Goal: Task Accomplishment & Management: Manage account settings

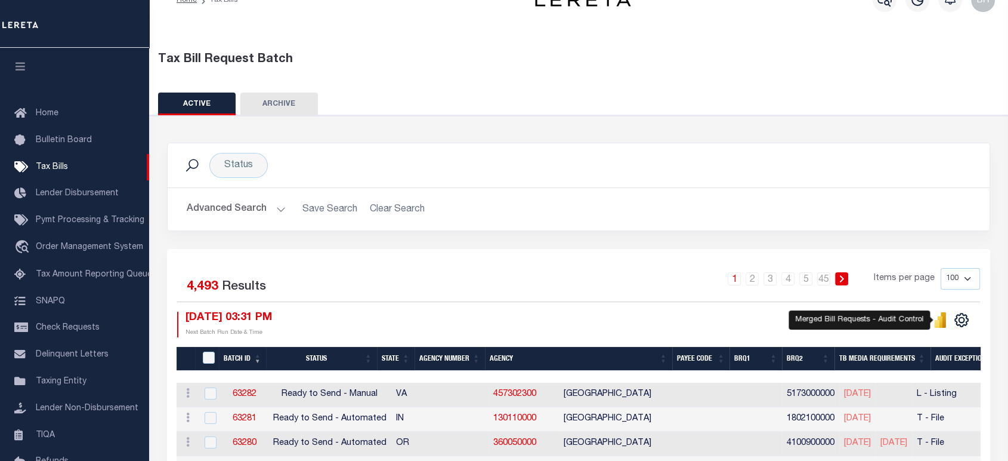
scroll to position [24, 0]
click at [493, 395] on link "457302300" at bounding box center [514, 394] width 43 height 8
checkbox input "true"
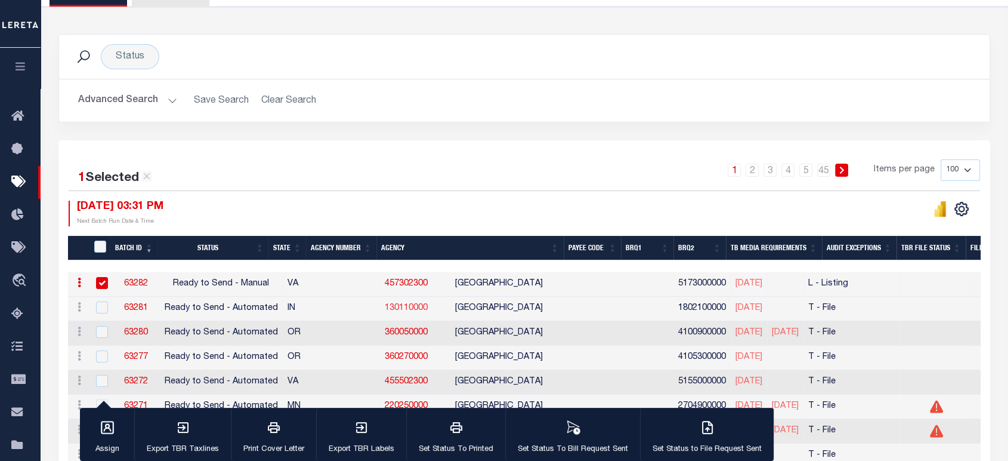
scroll to position [265, 0]
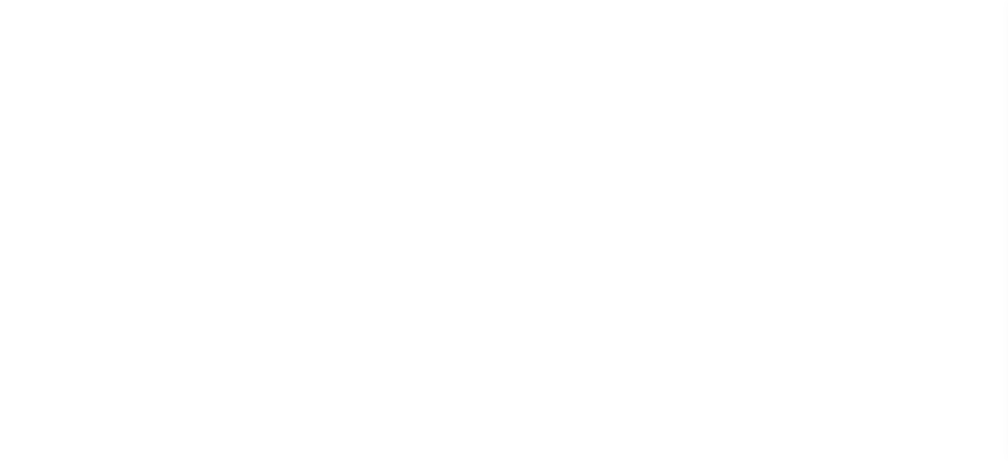
select select
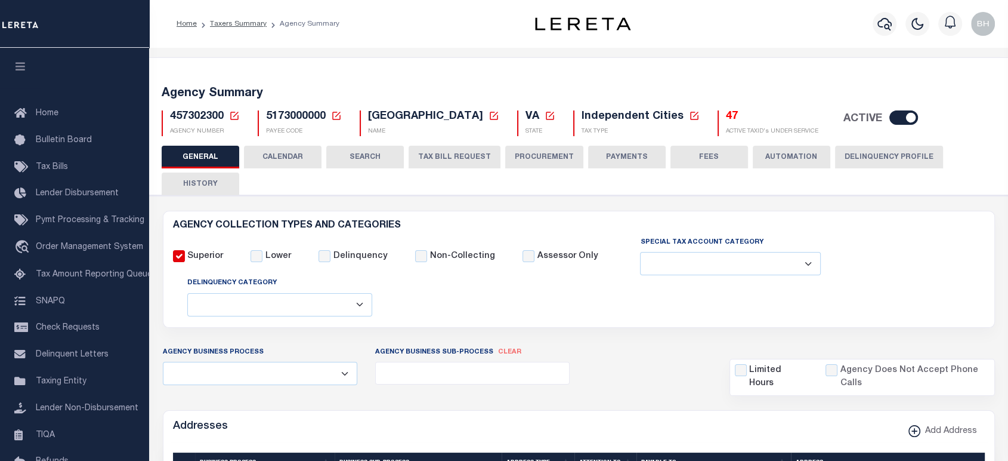
scroll to position [66, 0]
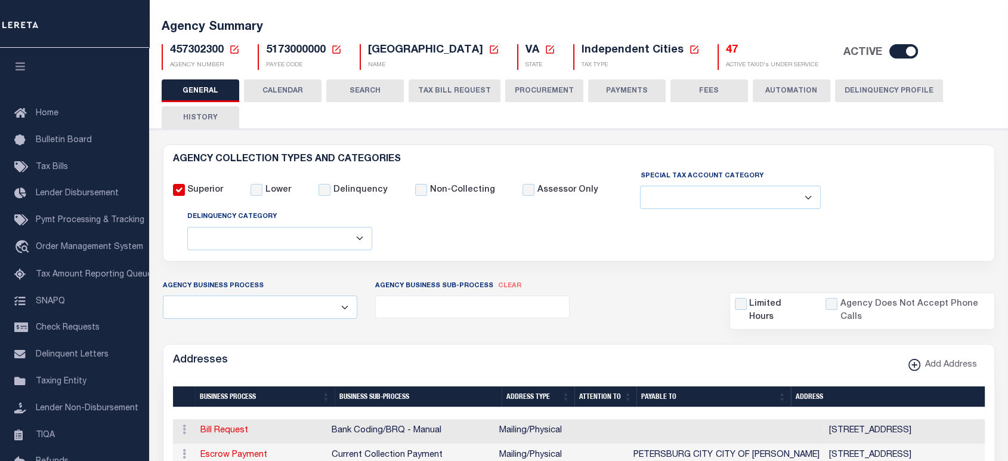
click at [303, 92] on button "CALENDAR" at bounding box center [283, 90] width 78 height 23
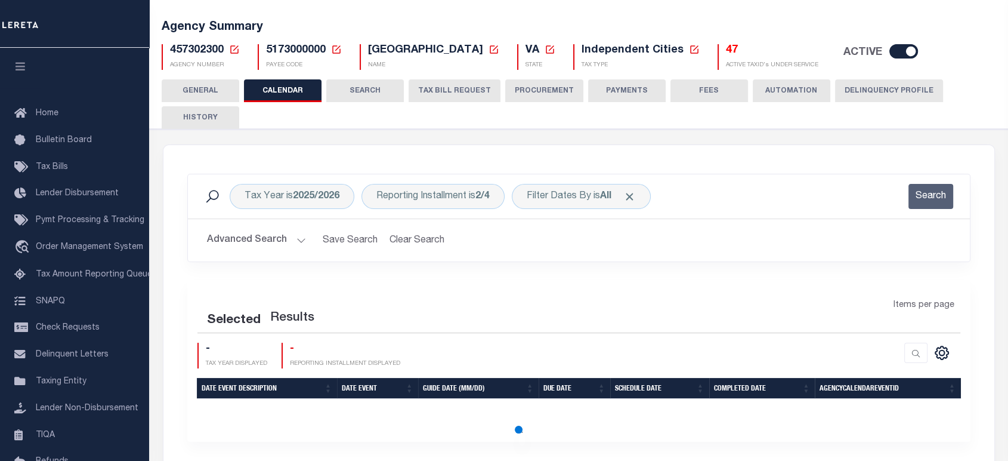
checkbox input "false"
type input "1"
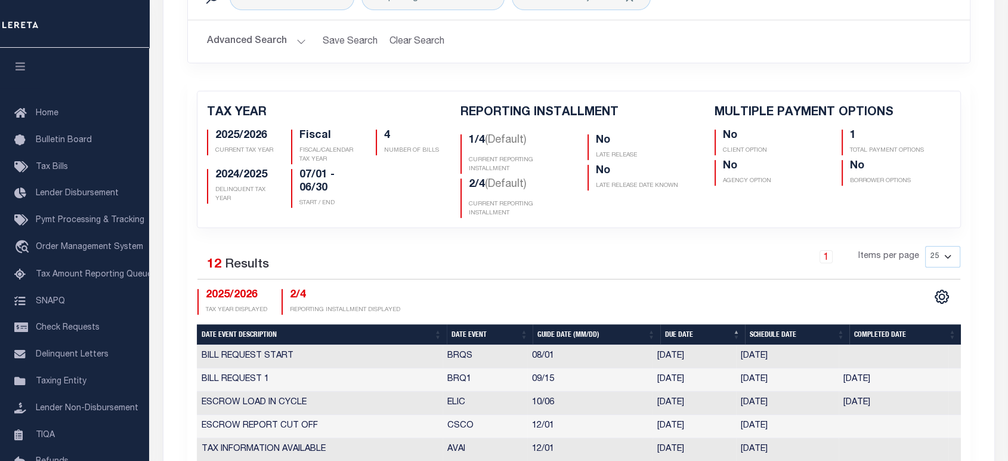
scroll to position [132, 0]
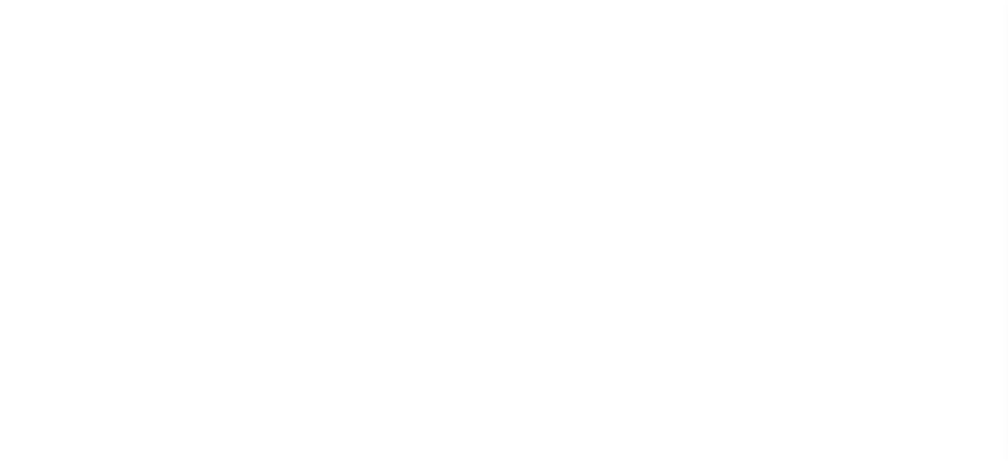
select select
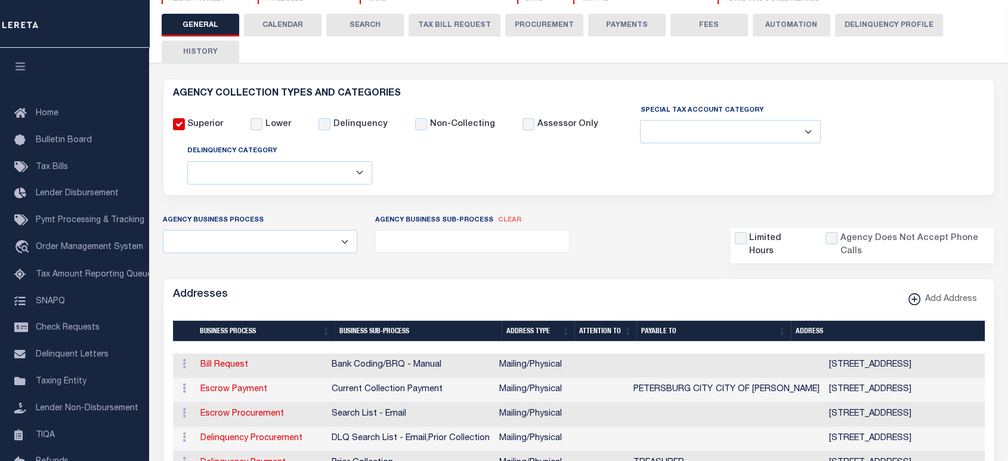
scroll to position [132, 0]
click at [287, 17] on button "CALENDAR" at bounding box center [283, 25] width 78 height 23
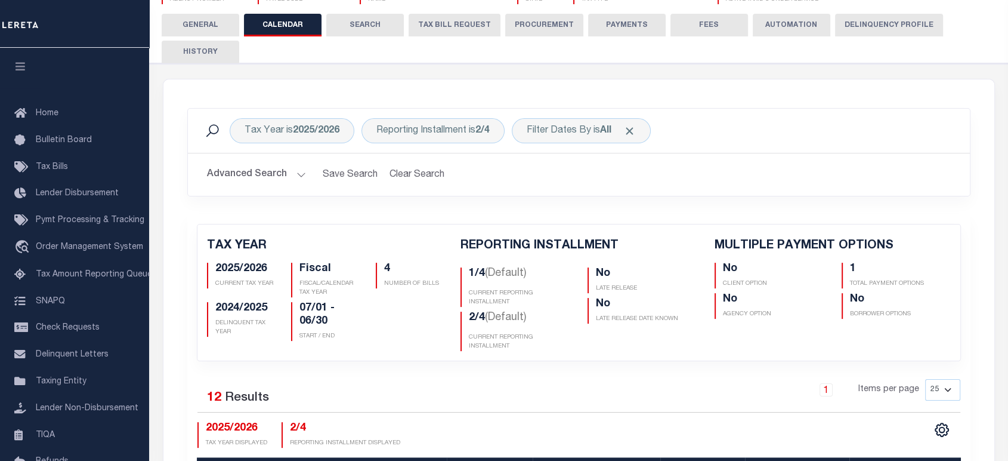
checkbox input "false"
type input "1"
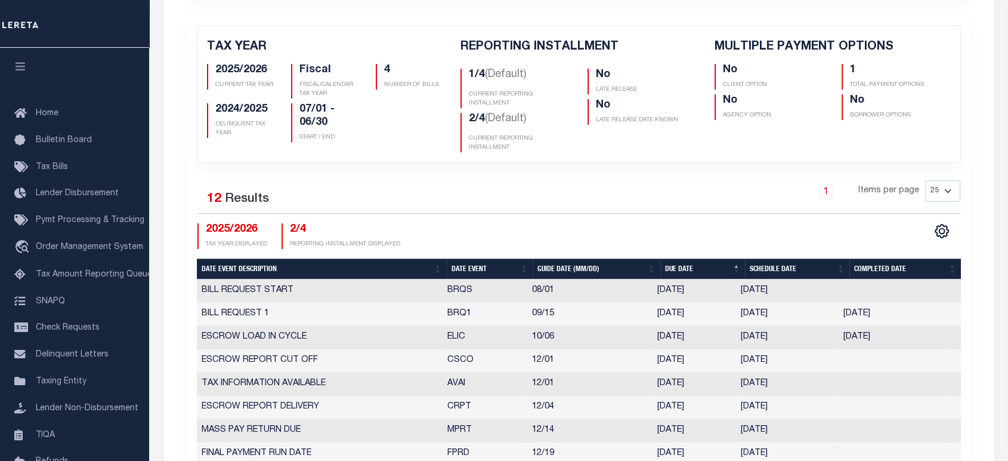
drag, startPoint x: 495, startPoint y: 128, endPoint x: 519, endPoint y: 128, distance: 24.5
click at [519, 128] on h5 "2/4 (Default)" at bounding box center [519, 122] width 101 height 18
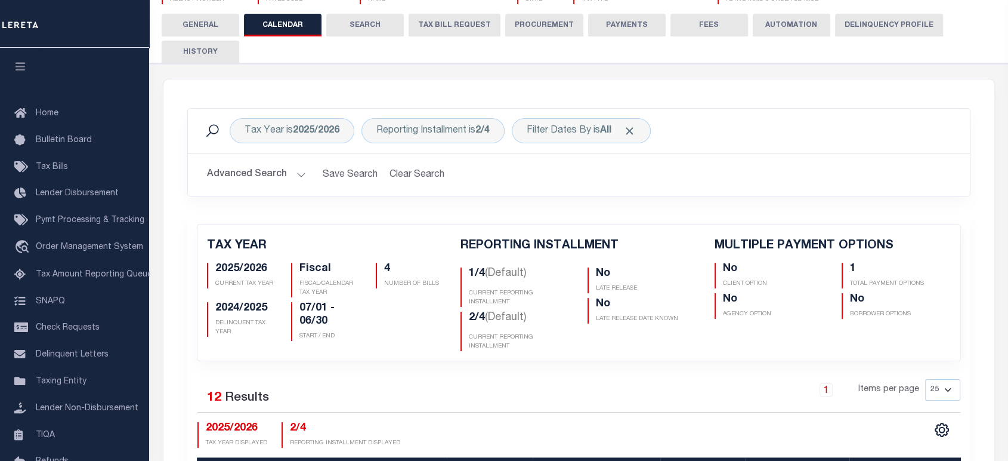
scroll to position [66, 0]
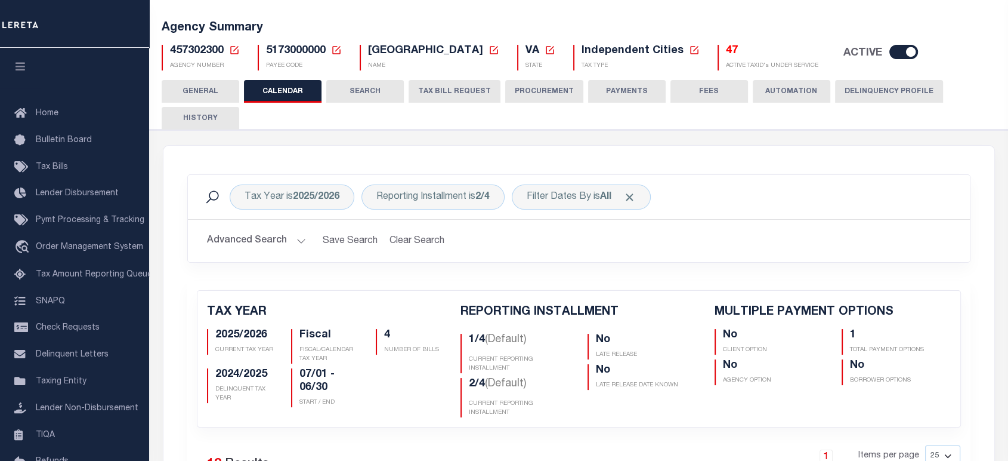
click at [303, 51] on span "5173000000" at bounding box center [296, 50] width 60 height 11
copy h5 "5173000000"
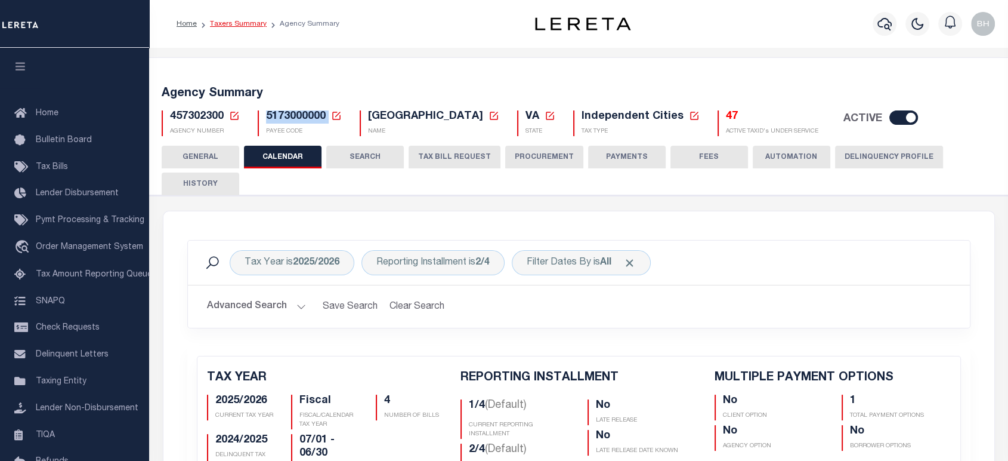
click at [229, 24] on link "Taxers Summary" at bounding box center [238, 23] width 57 height 7
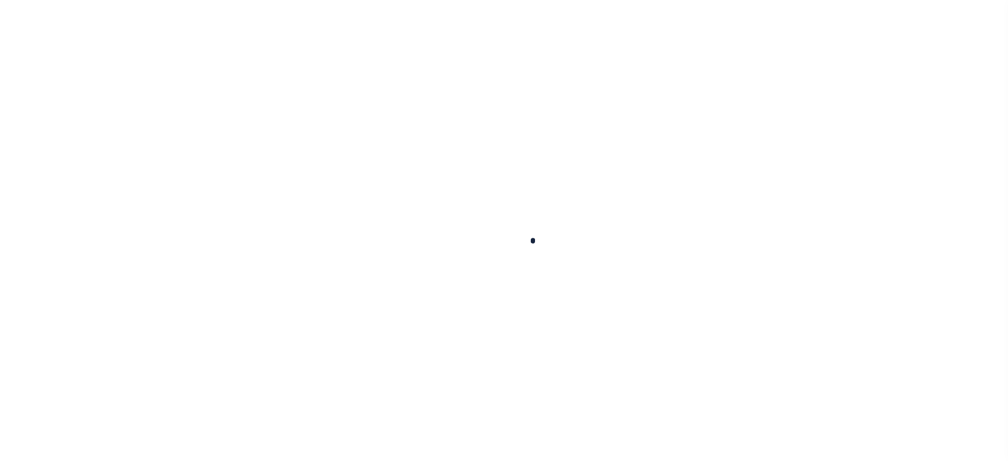
select select
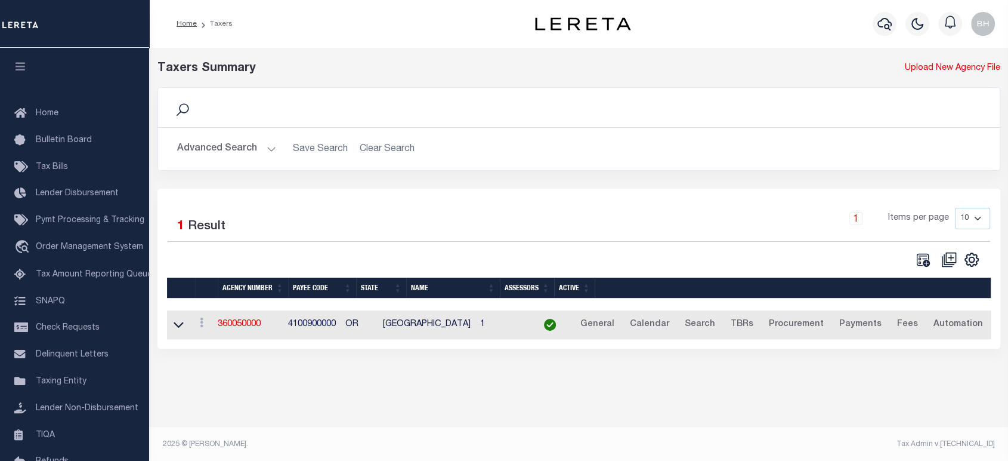
click at [269, 151] on button "Advanced Search" at bounding box center [226, 148] width 99 height 23
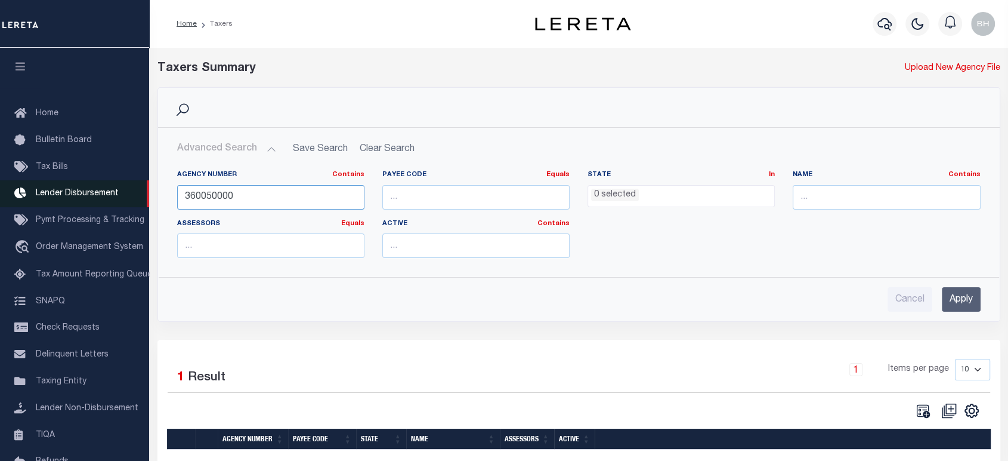
drag, startPoint x: 269, startPoint y: 195, endPoint x: 0, endPoint y: 209, distance: 268.9
click at [0, 208] on div "Home Taxers Profile" at bounding box center [504, 268] width 1008 height 536
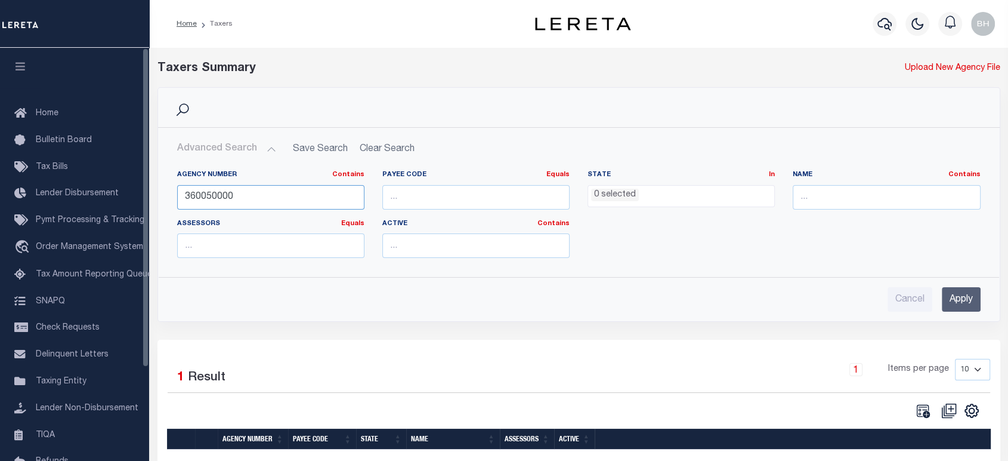
paste input "50350"
type input "3503500000"
drag, startPoint x: 959, startPoint y: 298, endPoint x: 894, endPoint y: 270, distance: 70.8
click at [958, 298] on input "Apply" at bounding box center [961, 299] width 39 height 24
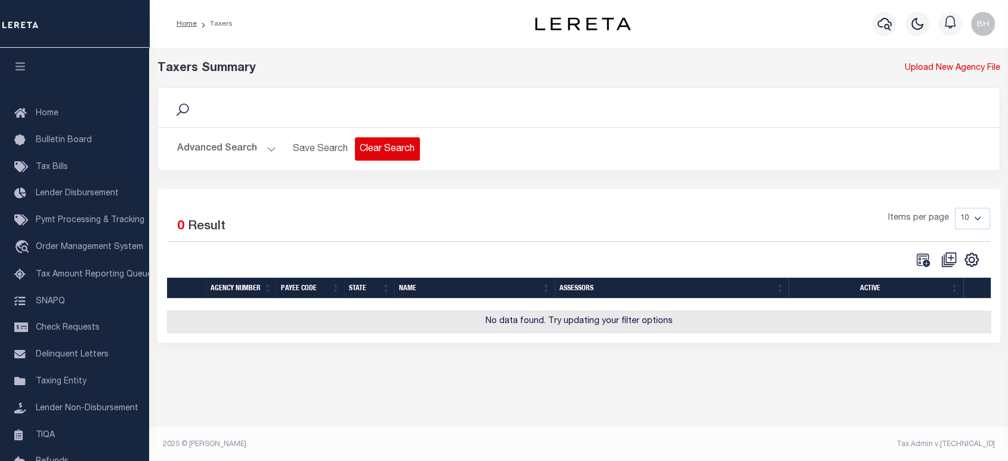
click at [362, 145] on button "Clear Search" at bounding box center [387, 148] width 65 height 23
select select
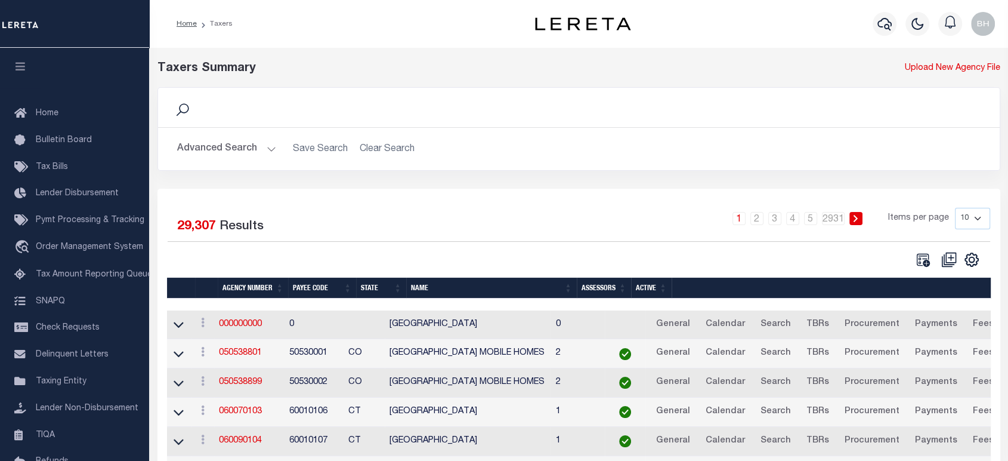
click at [215, 149] on button "Advanced Search" at bounding box center [226, 148] width 99 height 23
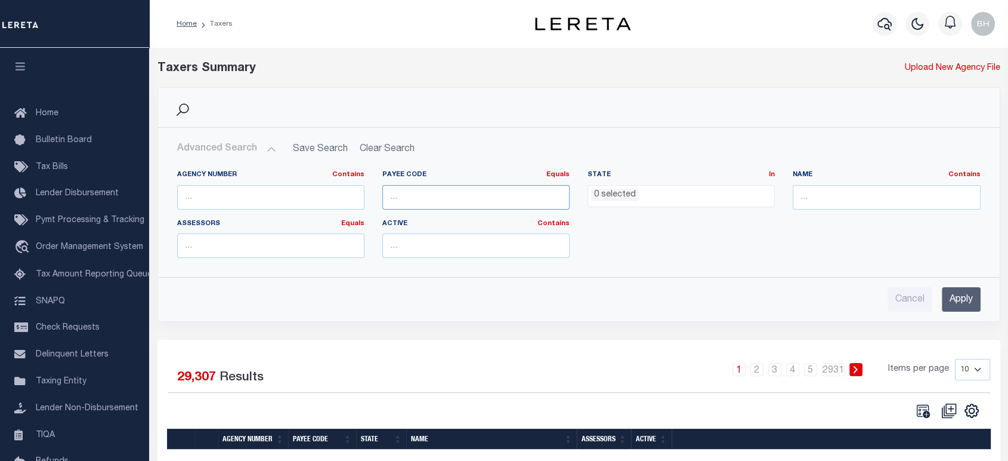
click at [413, 195] on input "number" at bounding box center [475, 197] width 187 height 24
paste input "3503500000"
type input "3503500000"
drag, startPoint x: 964, startPoint y: 303, endPoint x: 948, endPoint y: 295, distance: 17.6
click at [964, 303] on input "Apply" at bounding box center [961, 299] width 39 height 24
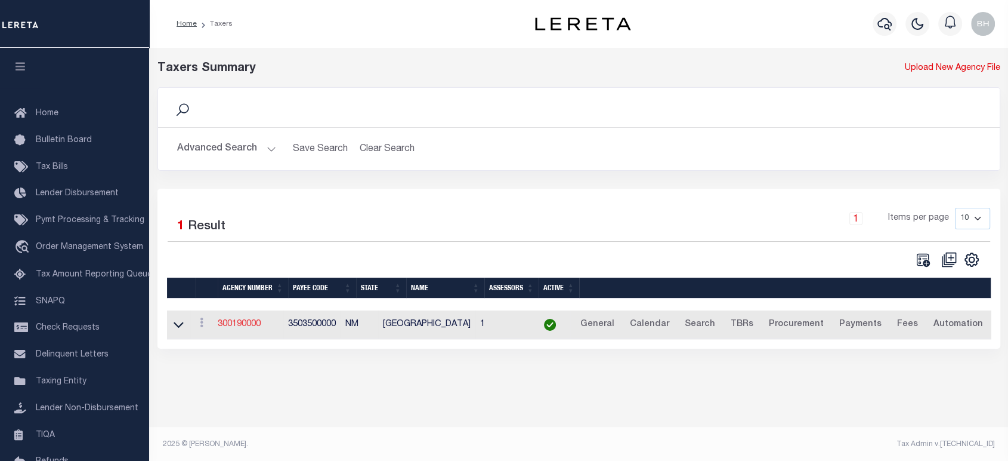
click at [243, 322] on link "300190000" at bounding box center [239, 324] width 43 height 8
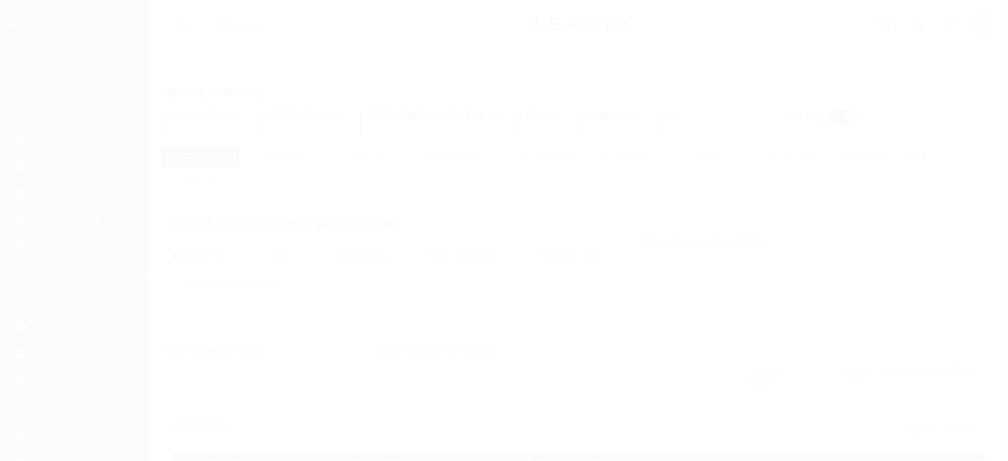
select select
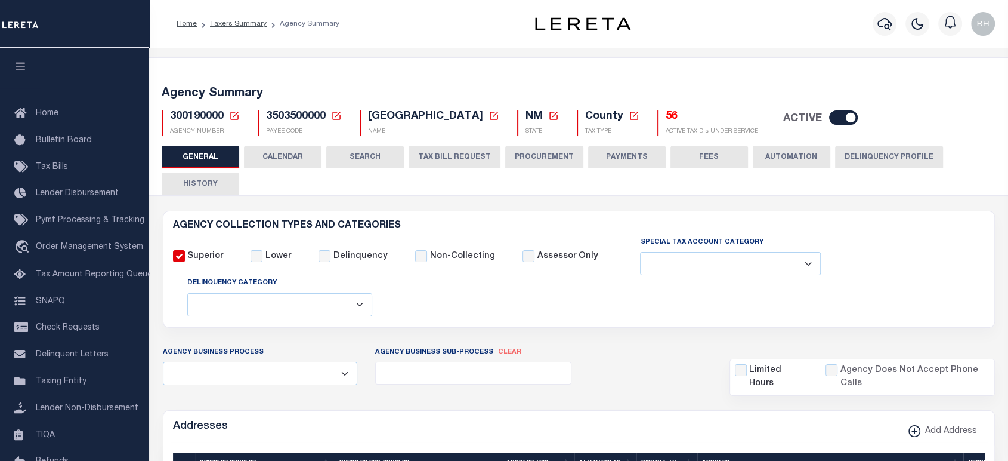
click at [291, 157] on button "CALENDAR" at bounding box center [283, 157] width 78 height 23
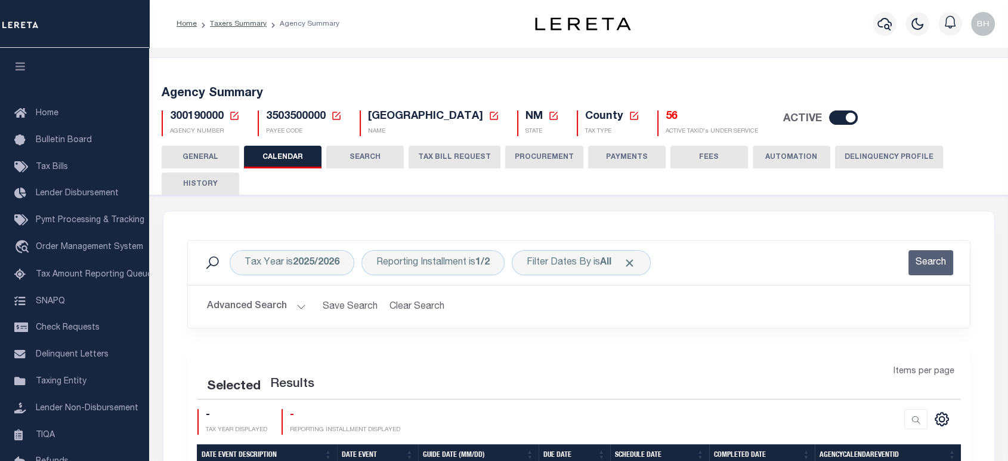
checkbox input "false"
type input "2"
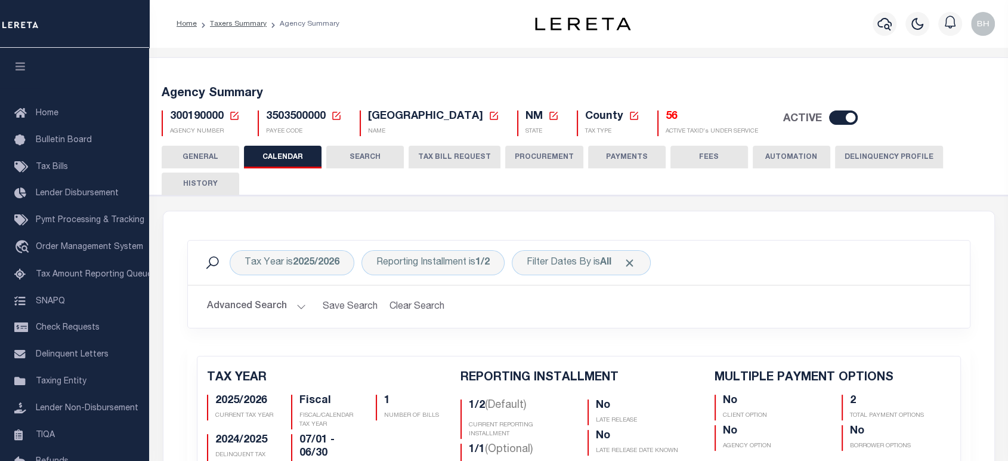
scroll to position [132, 0]
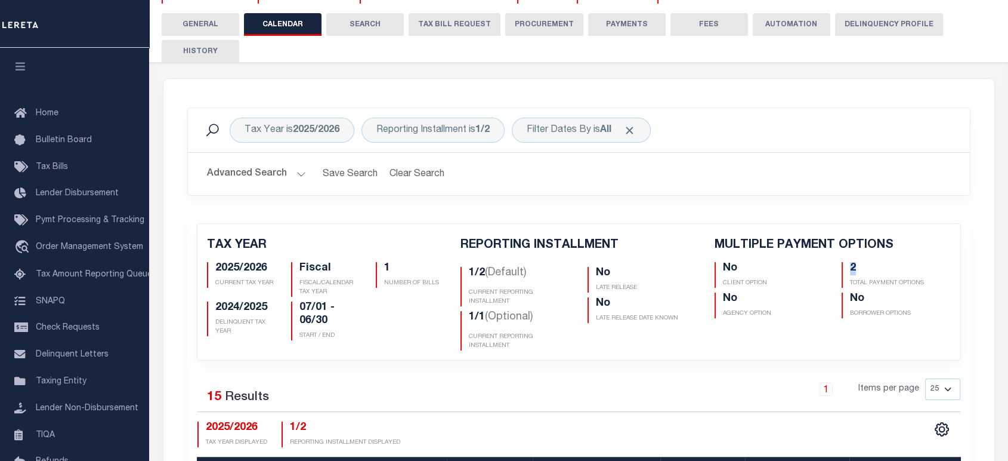
drag, startPoint x: 856, startPoint y: 266, endPoint x: 838, endPoint y: 266, distance: 17.9
click at [838, 266] on div "2 TOTAL PAYMENT OPTIONS" at bounding box center [896, 275] width 127 height 26
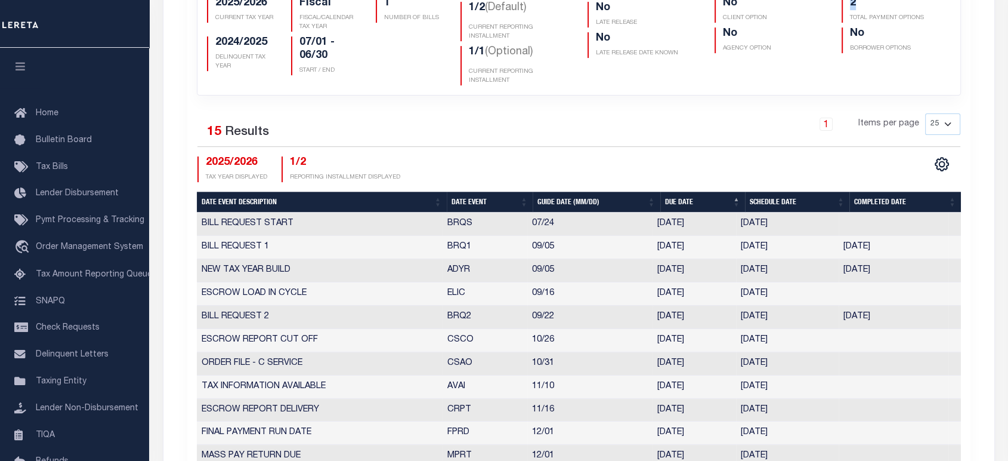
scroll to position [331, 0]
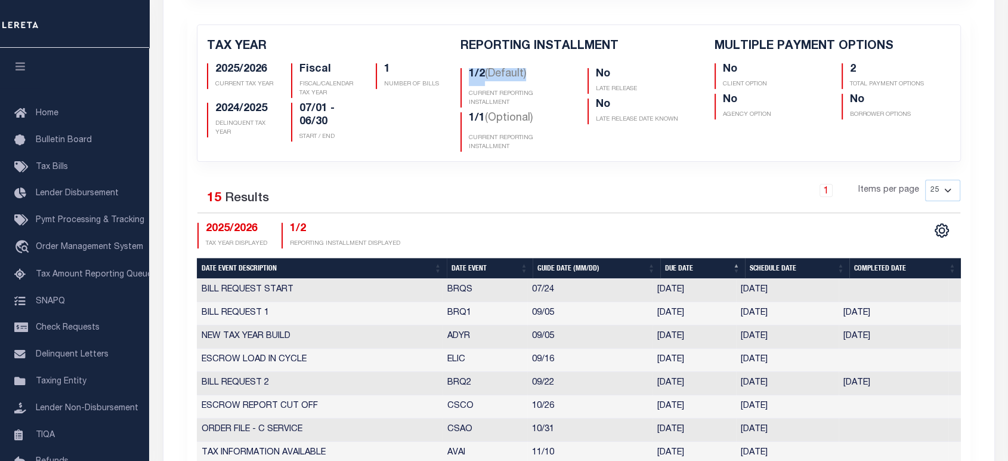
drag, startPoint x: 469, startPoint y: 75, endPoint x: 535, endPoint y: 70, distance: 65.8
click at [535, 70] on h5 "1/2 (Default)" at bounding box center [519, 77] width 101 height 18
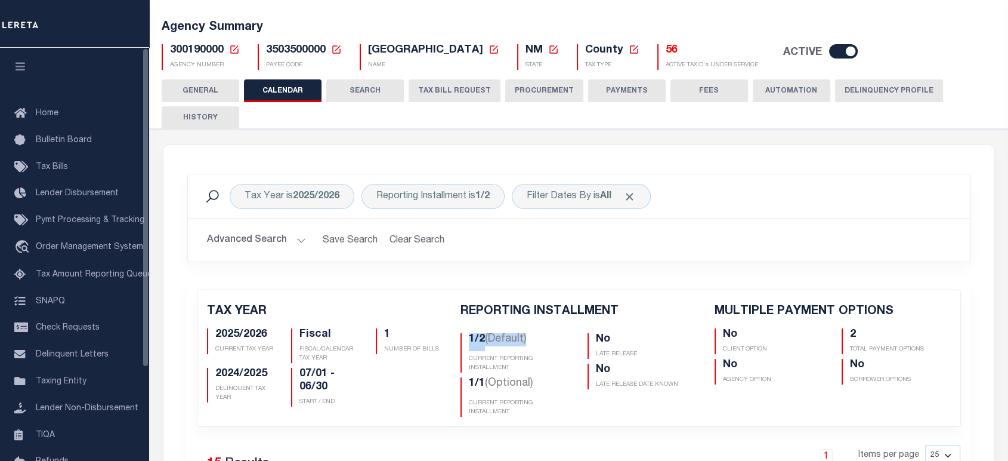
scroll to position [0, 0]
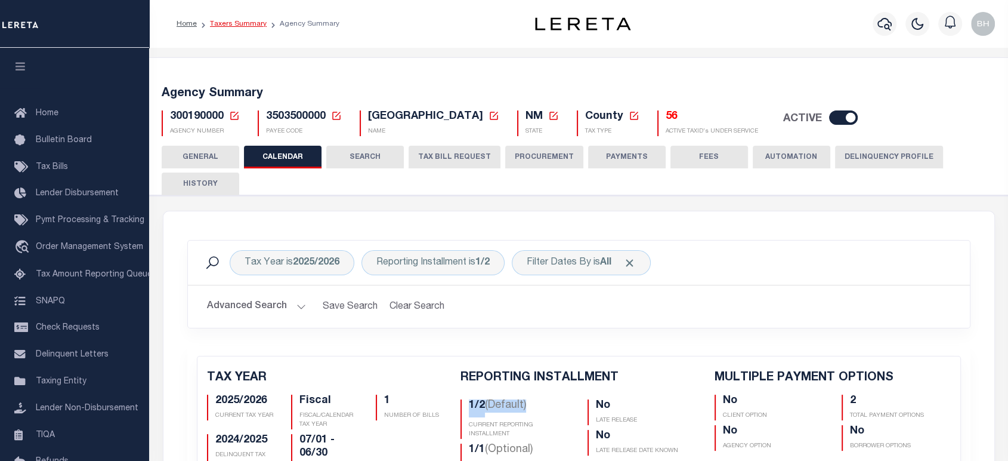
click at [239, 22] on link "Taxers Summary" at bounding box center [238, 23] width 57 height 7
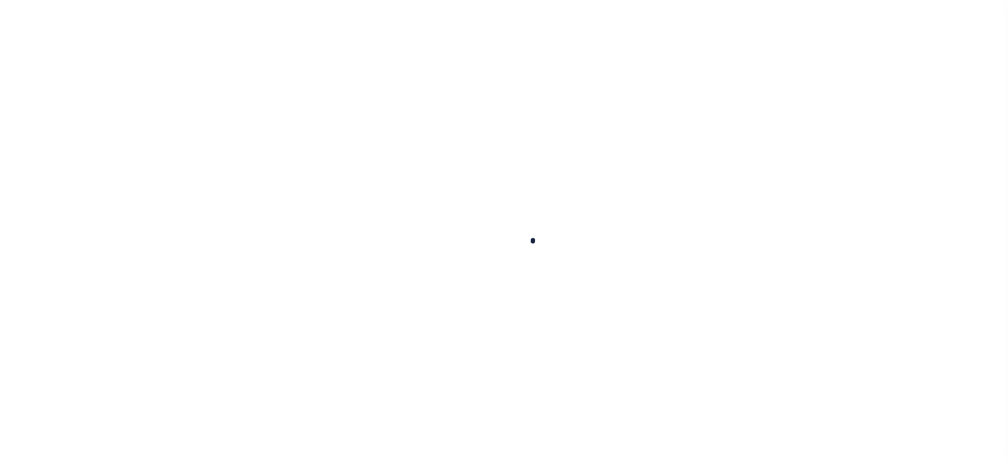
select select
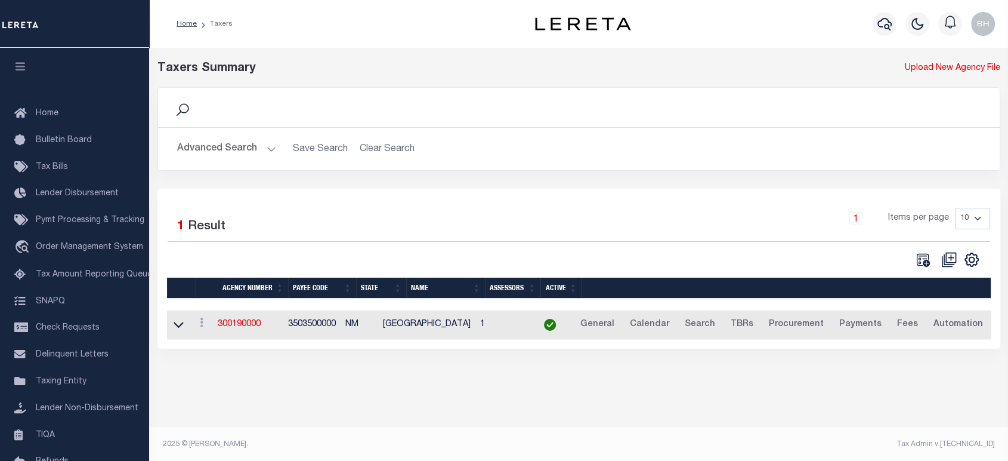
click at [263, 143] on button "Advanced Search" at bounding box center [226, 148] width 99 height 23
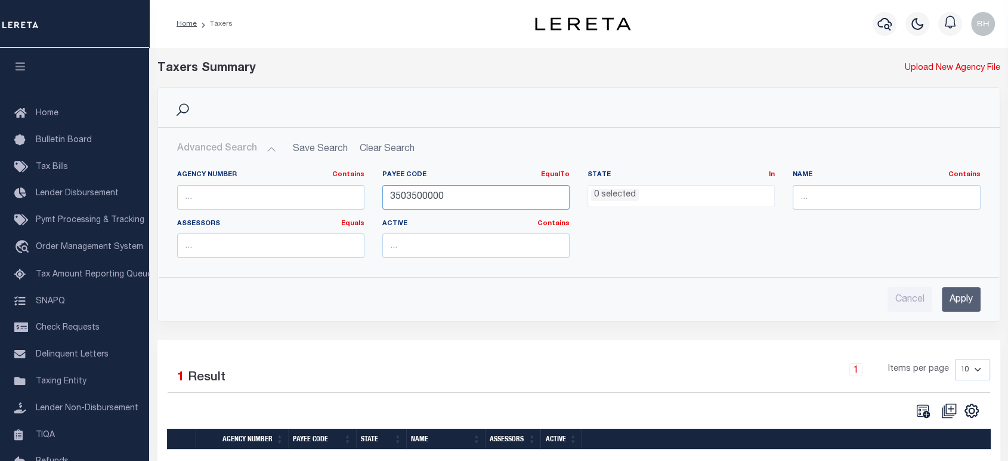
drag, startPoint x: 444, startPoint y: 190, endPoint x: 348, endPoint y: 180, distance: 96.7
click at [348, 180] on div "Agency Number Contains Contains Is Payee Code EqualTo Equals Is Not Equal To Is…" at bounding box center [579, 218] width 822 height 97
paste input "600717011"
type input "3600717011"
click at [963, 291] on input "Apply" at bounding box center [961, 299] width 39 height 24
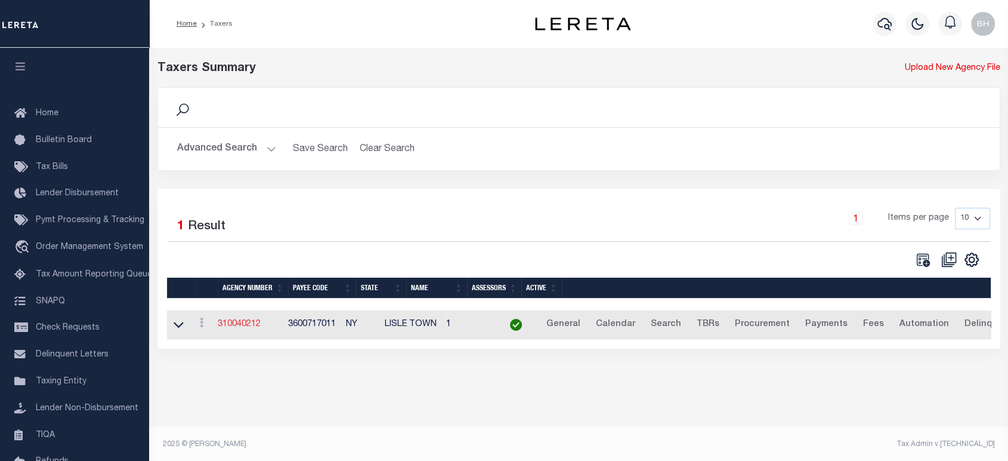
click at [249, 322] on link "310040212" at bounding box center [239, 324] width 43 height 8
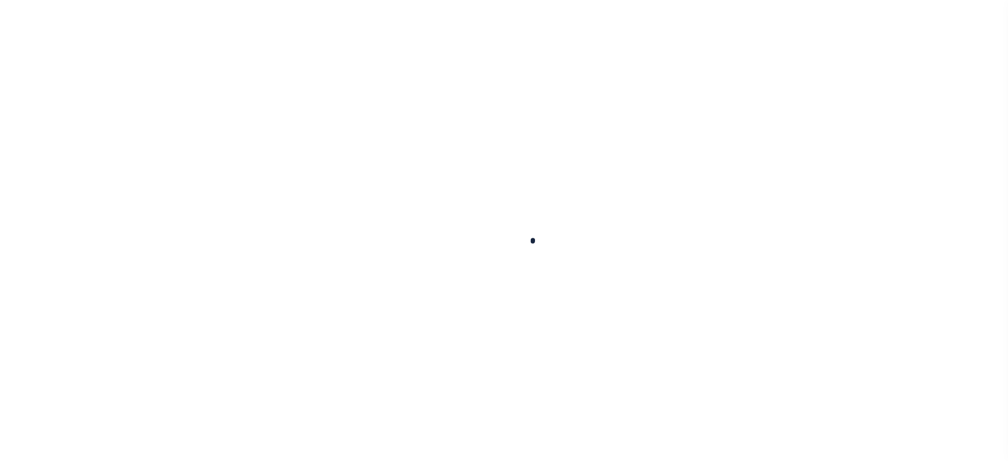
select select
checkbox input "false"
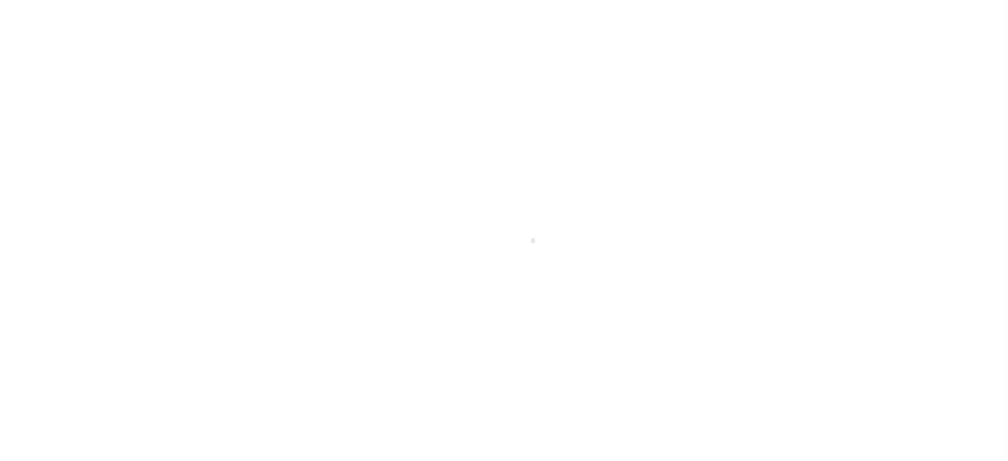
checkbox input "false"
type input "3600717011"
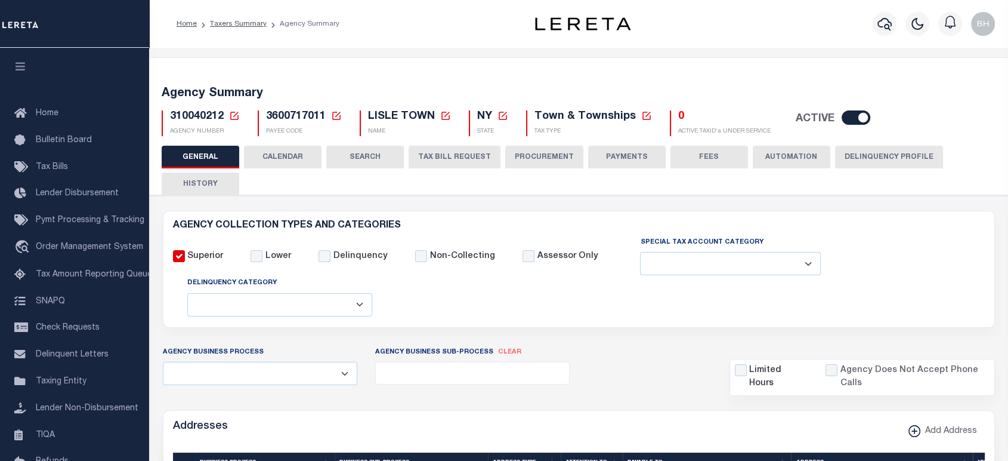
click at [290, 163] on button "CALENDAR" at bounding box center [283, 157] width 78 height 23
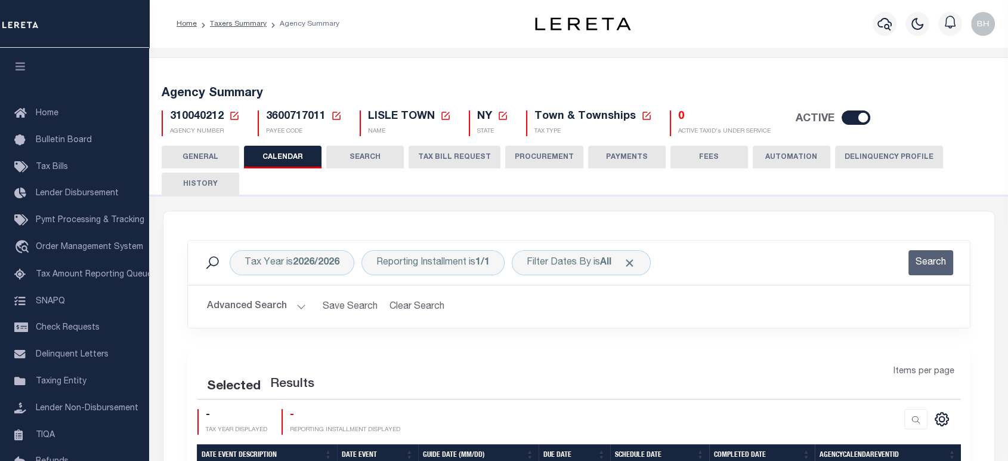
checkbox input "false"
type input "1"
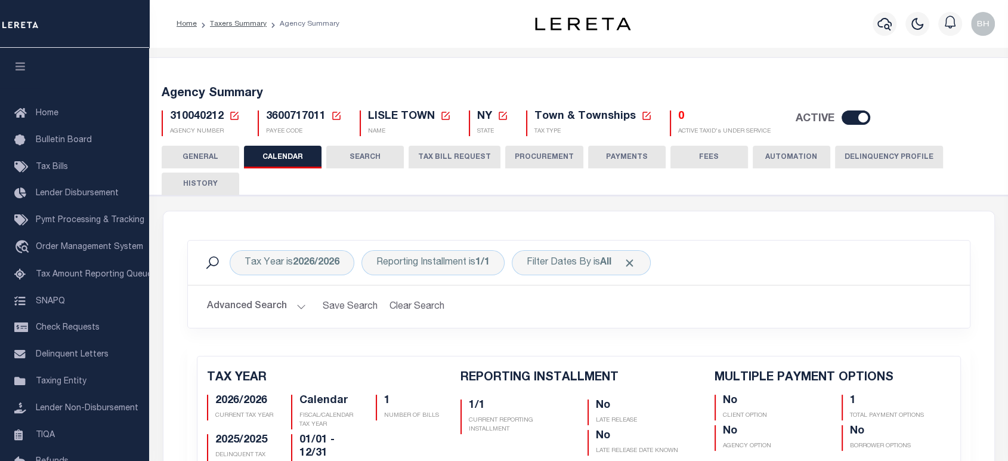
scroll to position [132, 0]
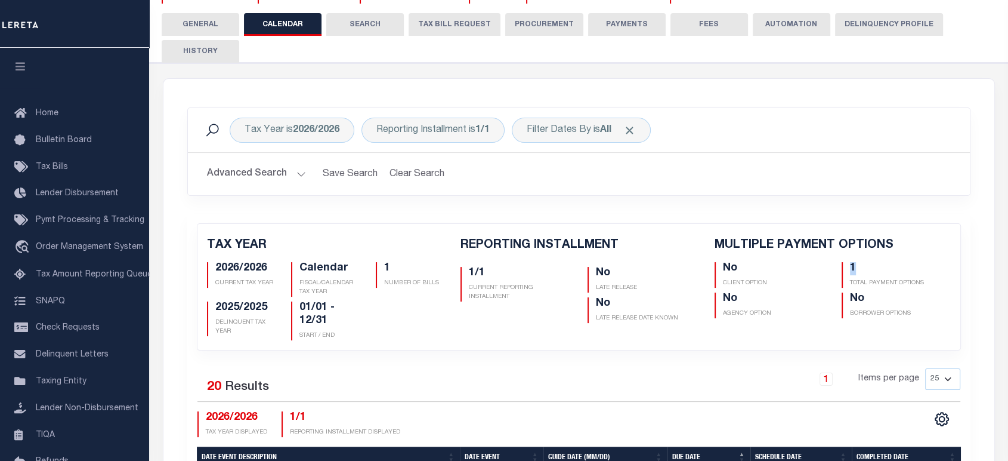
drag, startPoint x: 857, startPoint y: 265, endPoint x: 845, endPoint y: 265, distance: 11.9
click at [845, 265] on div "1 TOTAL PAYMENT OPTIONS" at bounding box center [896, 275] width 109 height 26
click at [448, 21] on button "TAX BILL REQUEST" at bounding box center [455, 24] width 92 height 23
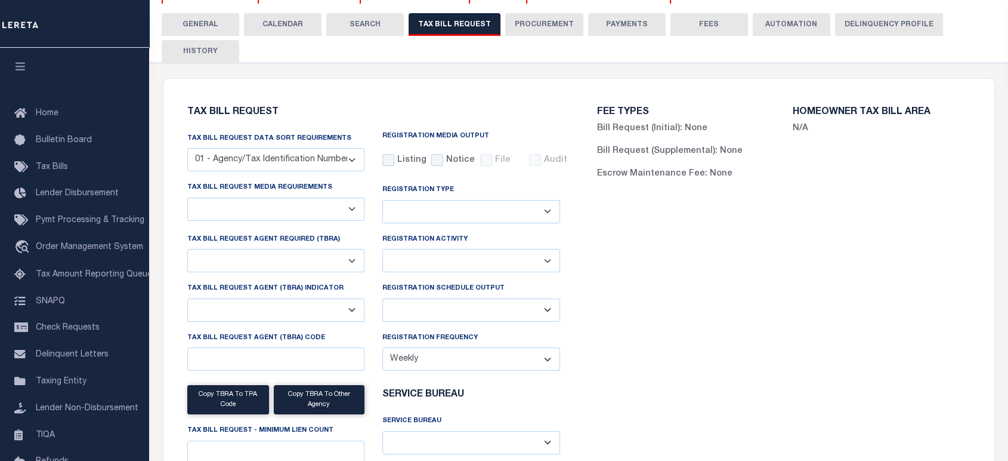
click at [512, 311] on select "Delta File Full File" at bounding box center [471, 309] width 178 height 23
select select "27"
checkbox input "false"
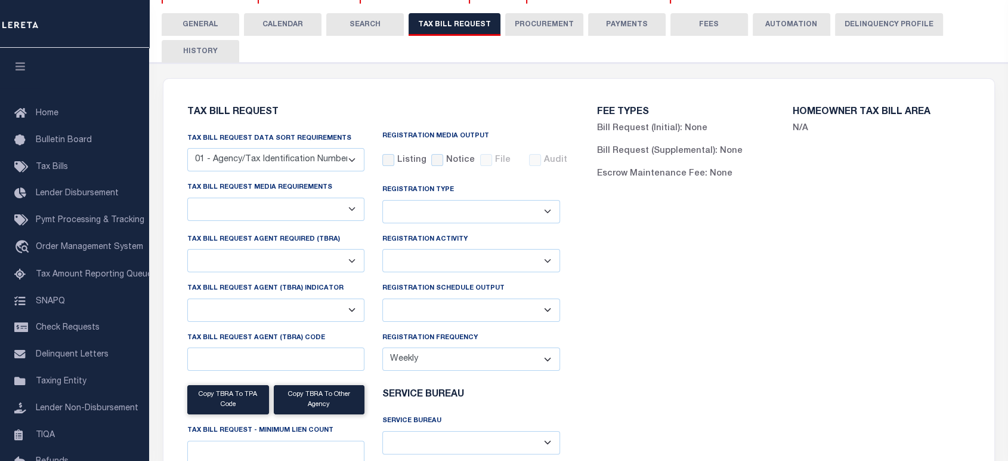
checkbox input "false"
select select "20"
select select "false"
select select
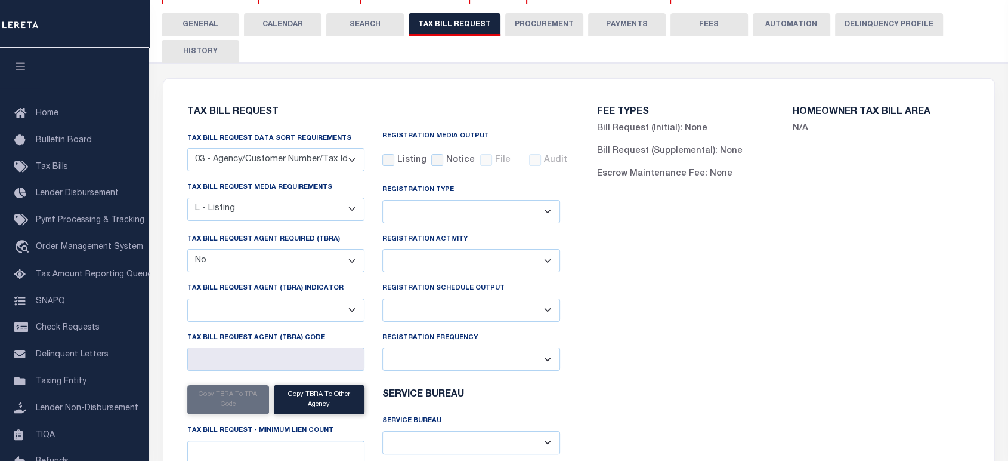
click at [427, 311] on select "Delta File Full File" at bounding box center [471, 309] width 178 height 23
click at [760, 331] on div "FEE TYPES Bill Request (Initial): None Bill Request (Supplemental): None Escrow…" at bounding box center [784, 322] width 411 height 458
